Goal: Task Accomplishment & Management: Manage account settings

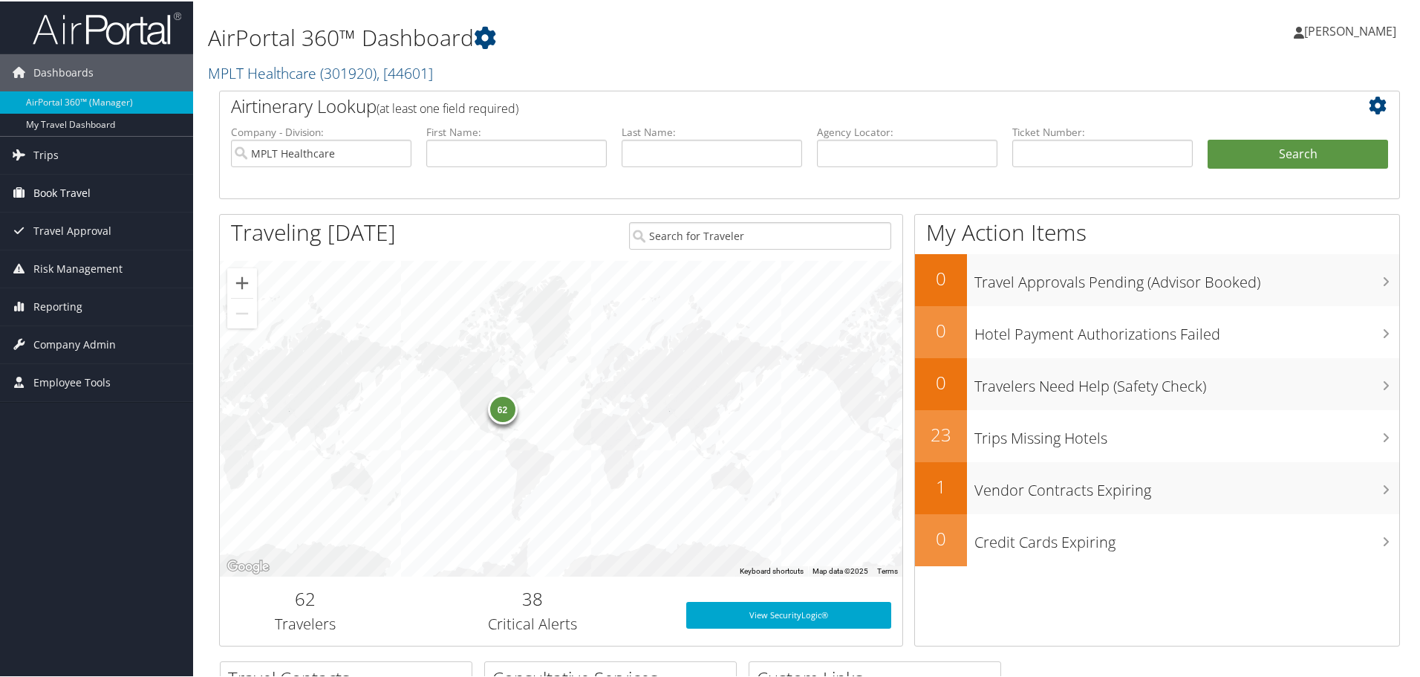
click at [149, 190] on link "Book Travel" at bounding box center [96, 191] width 193 height 37
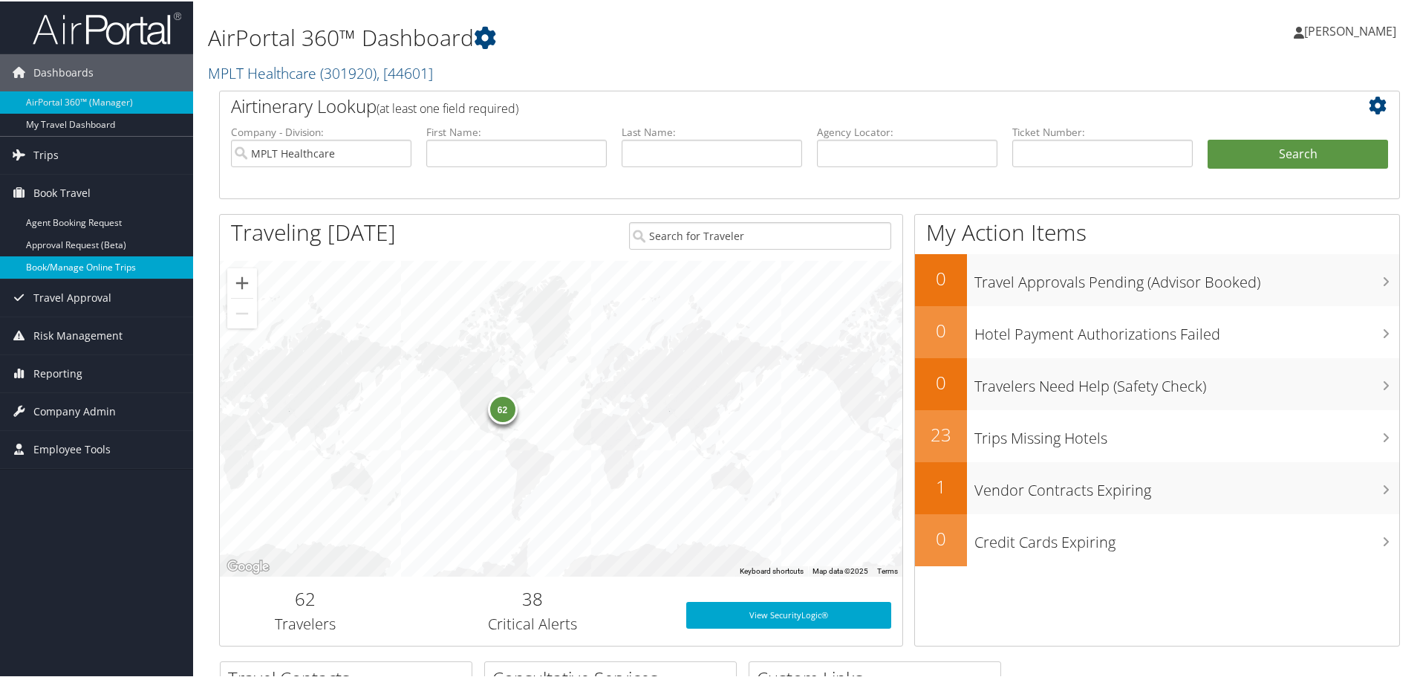
click at [134, 267] on link "Book/Manage Online Trips" at bounding box center [96, 266] width 193 height 22
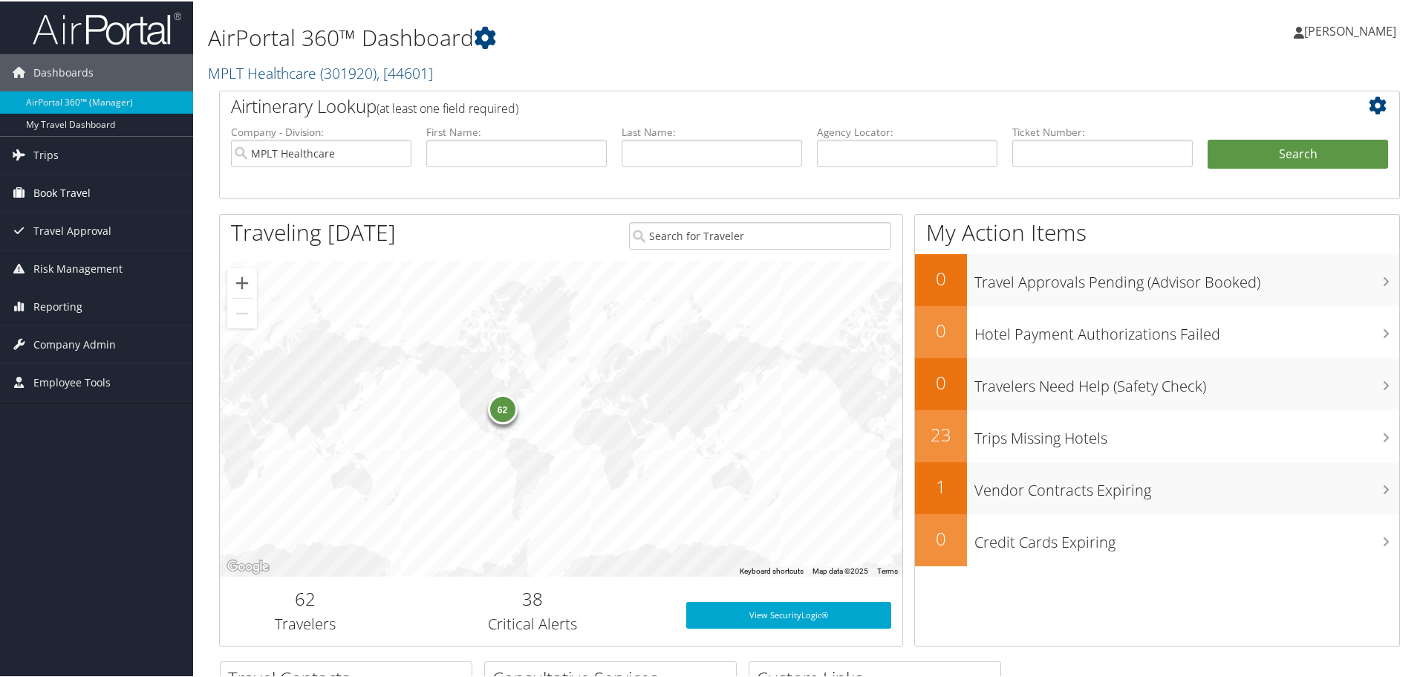
click at [71, 198] on span "Book Travel" at bounding box center [61, 191] width 57 height 37
click at [53, 414] on span "Company Admin" at bounding box center [74, 409] width 82 height 37
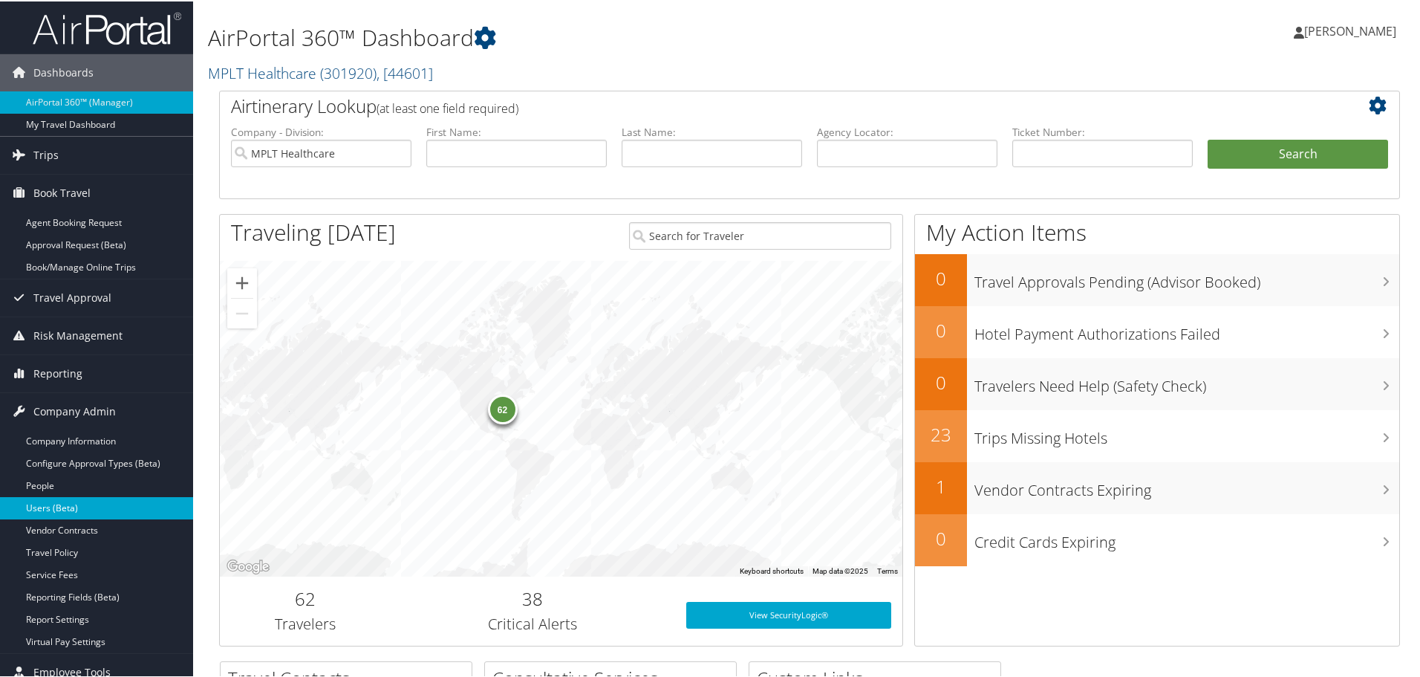
click at [58, 507] on link "Users (Beta)" at bounding box center [96, 506] width 193 height 22
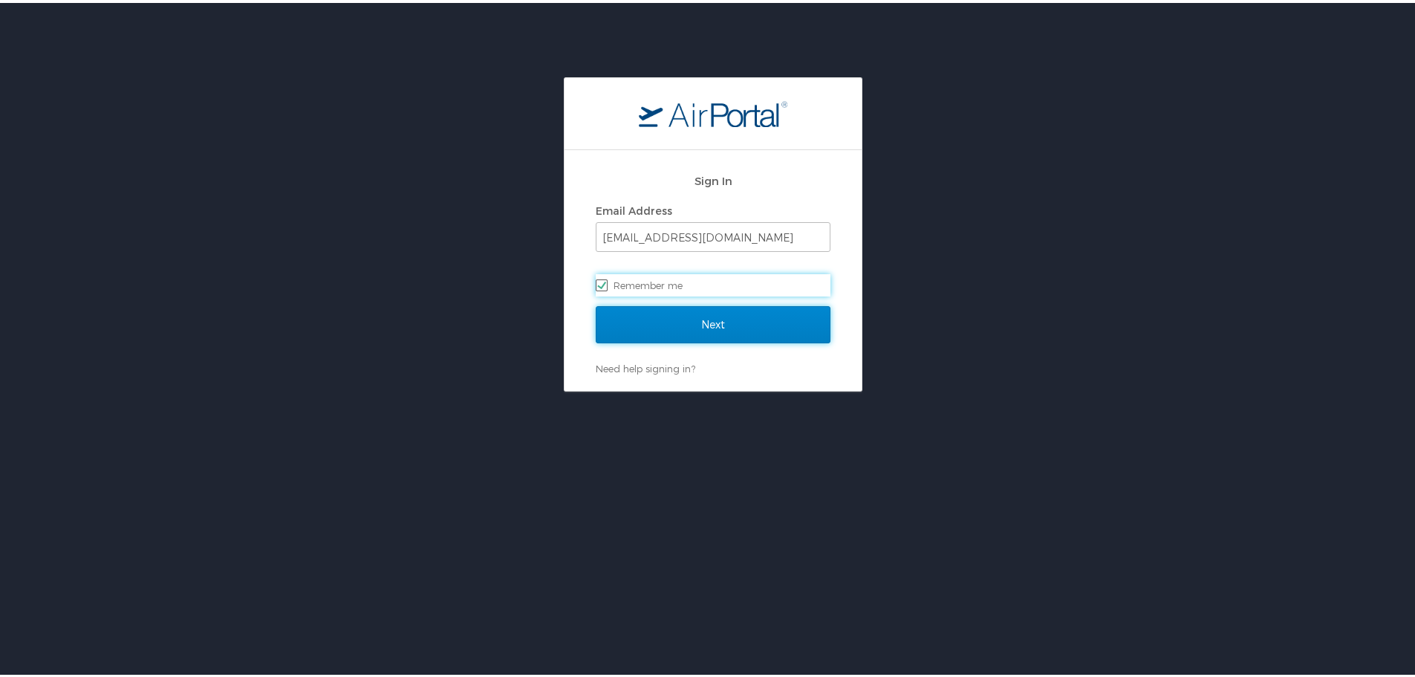
click at [750, 326] on input "Next" at bounding box center [713, 321] width 235 height 37
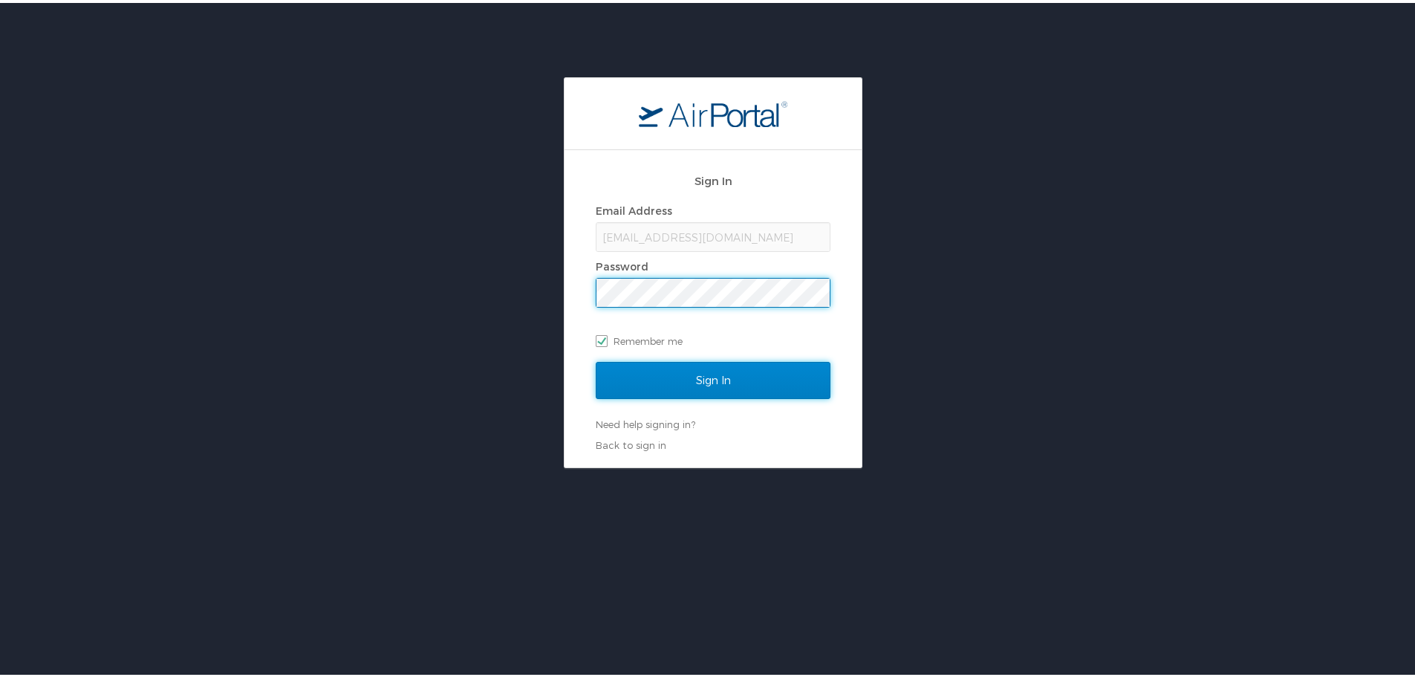
click at [735, 391] on input "Sign In" at bounding box center [713, 377] width 235 height 37
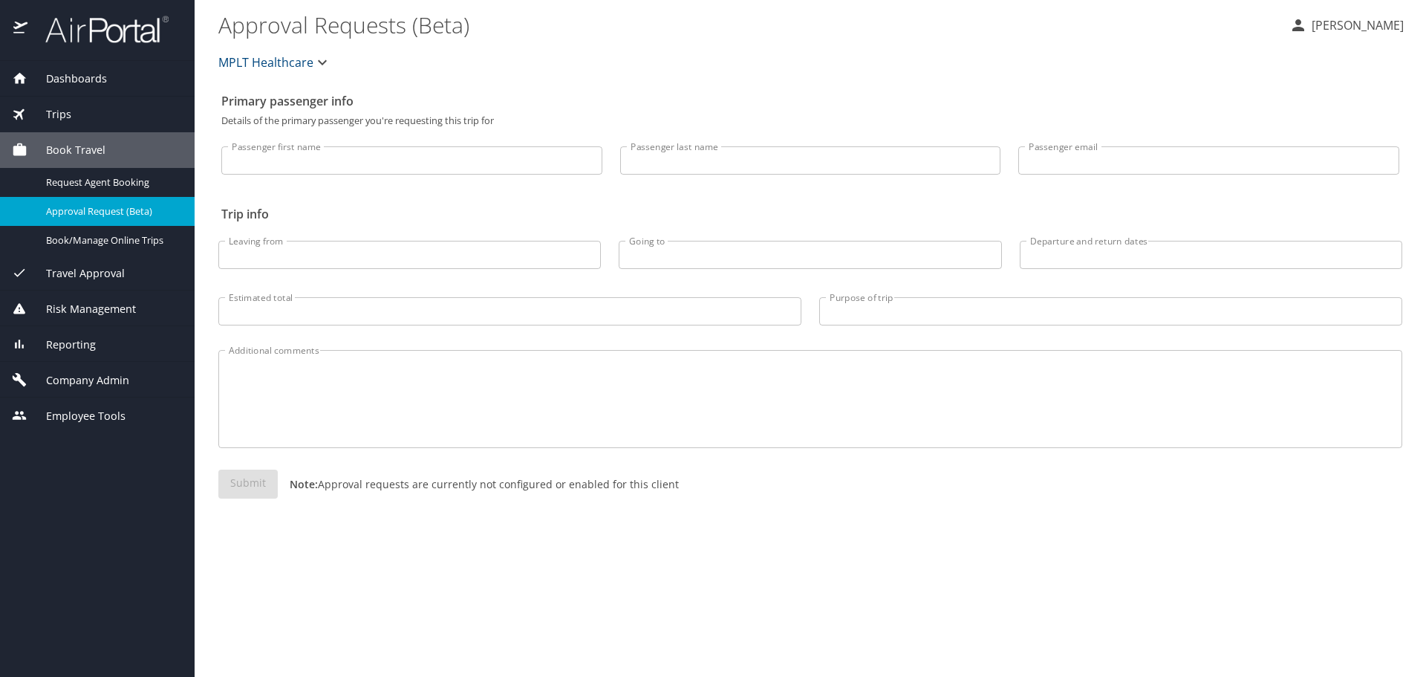
click at [65, 375] on span "Company Admin" at bounding box center [78, 380] width 102 height 16
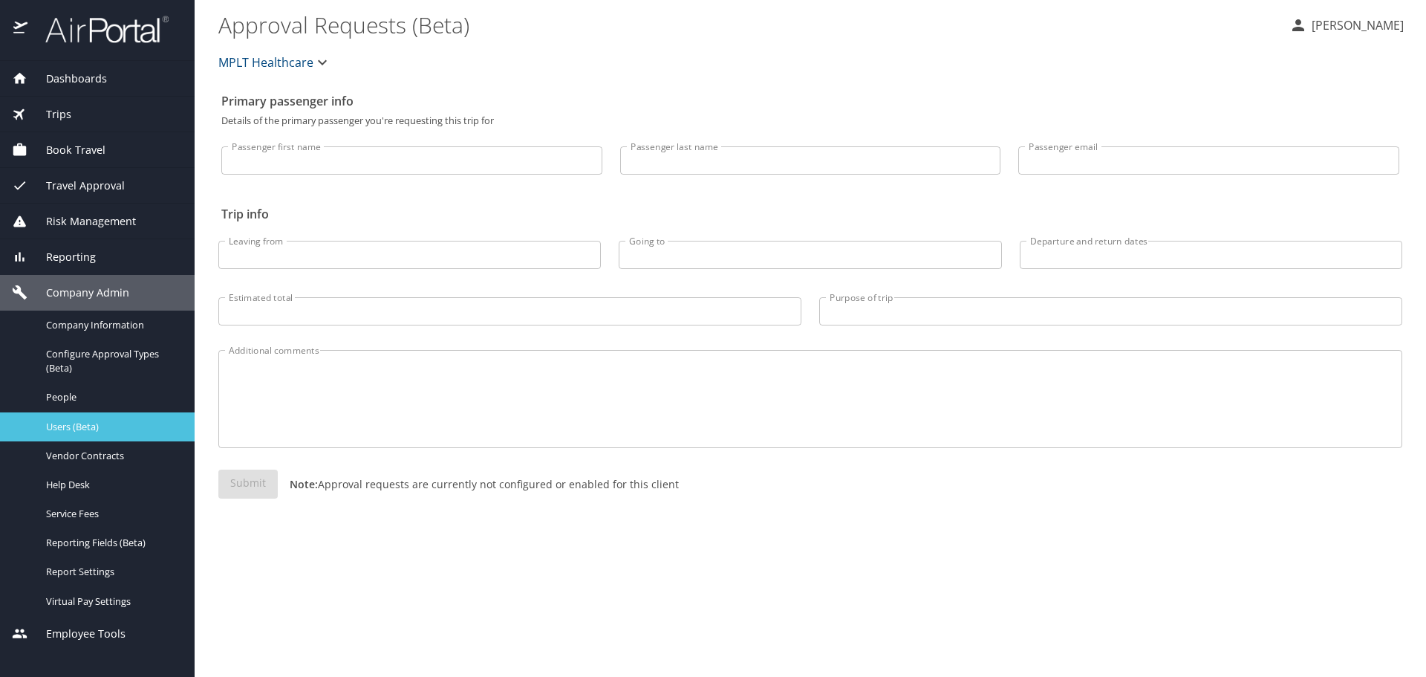
click at [100, 432] on span "Users (Beta)" at bounding box center [111, 427] width 131 height 14
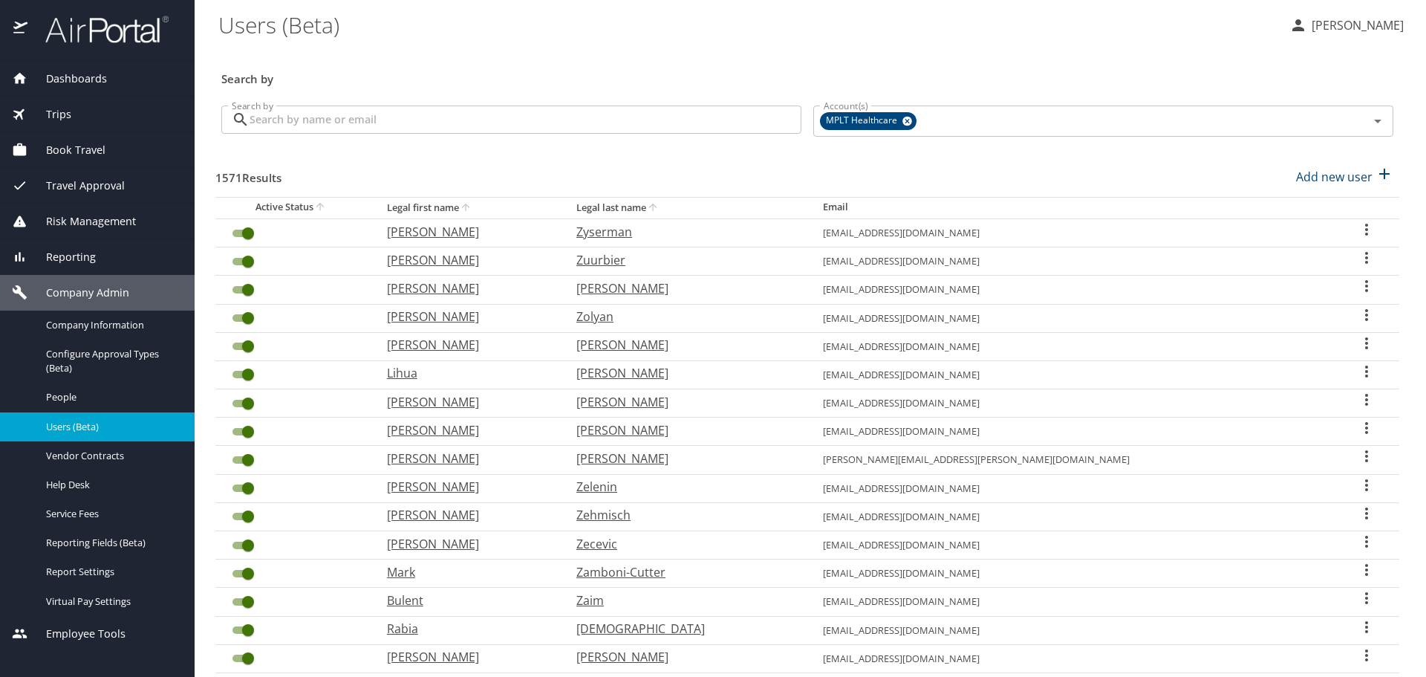
click at [328, 125] on input "Search by" at bounding box center [526, 119] width 552 height 28
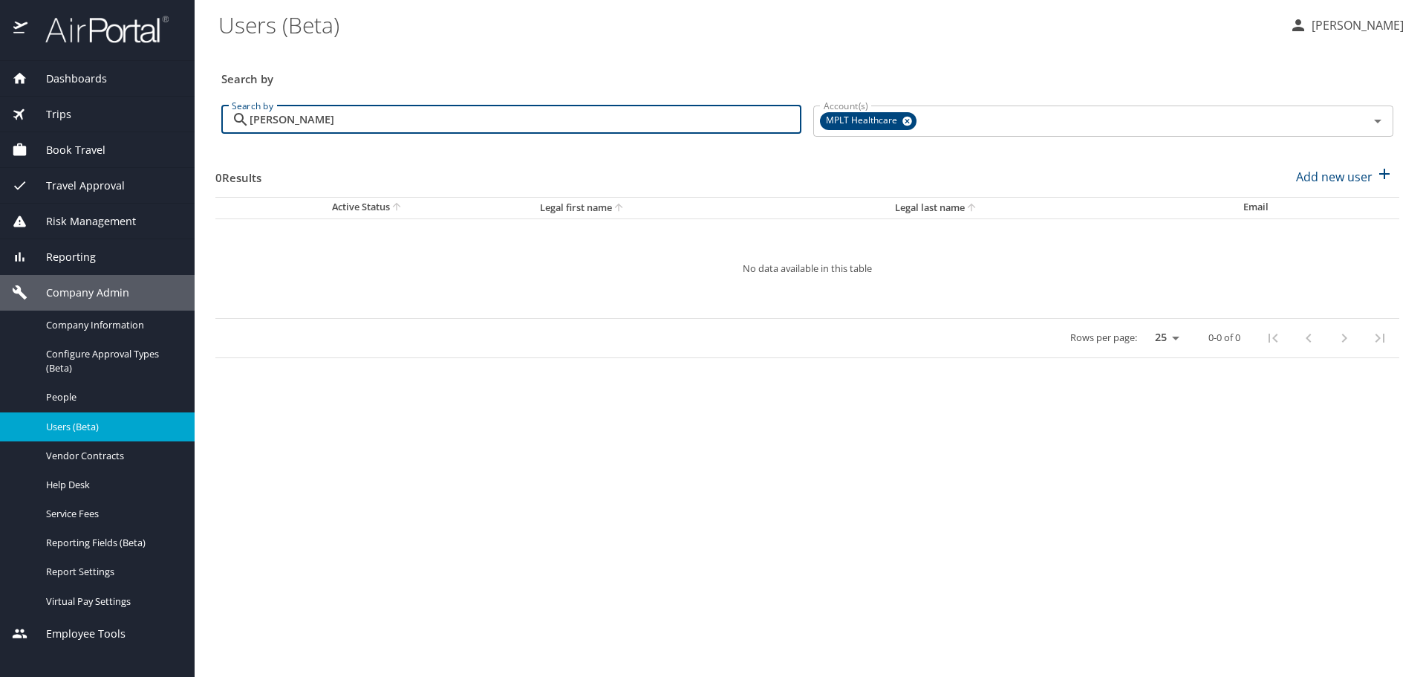
type input "[PERSON_NAME]"
